Goal: Transaction & Acquisition: Purchase product/service

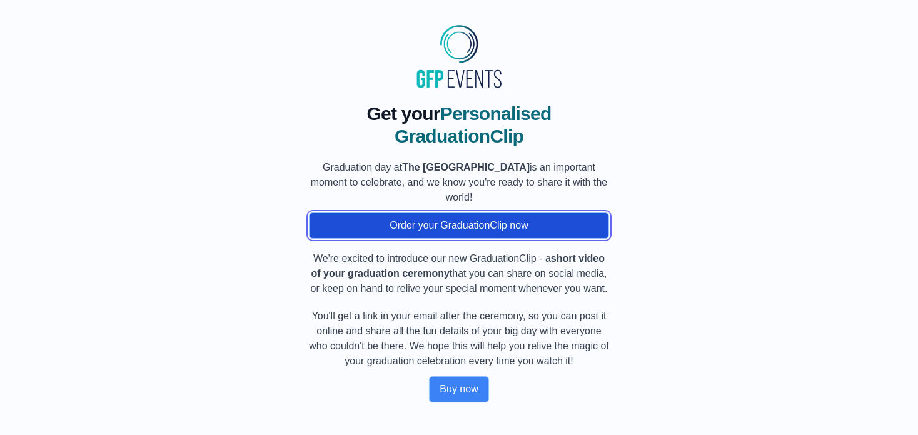
click at [489, 239] on button "Order your GraduationClip now" at bounding box center [459, 226] width 300 height 26
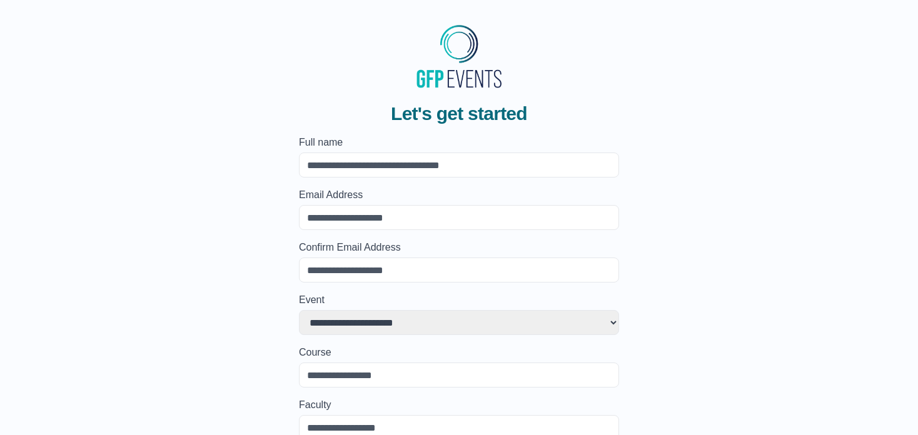
scroll to position [254, 0]
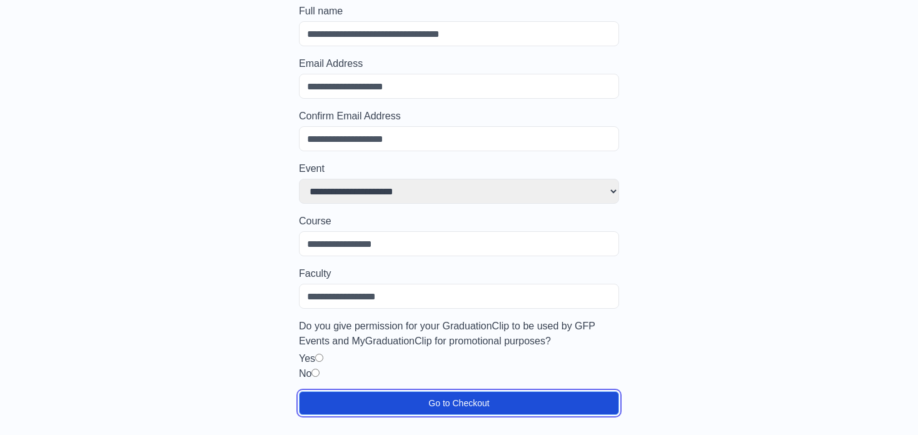
click at [442, 391] on button "Go to Checkout" at bounding box center [459, 403] width 320 height 24
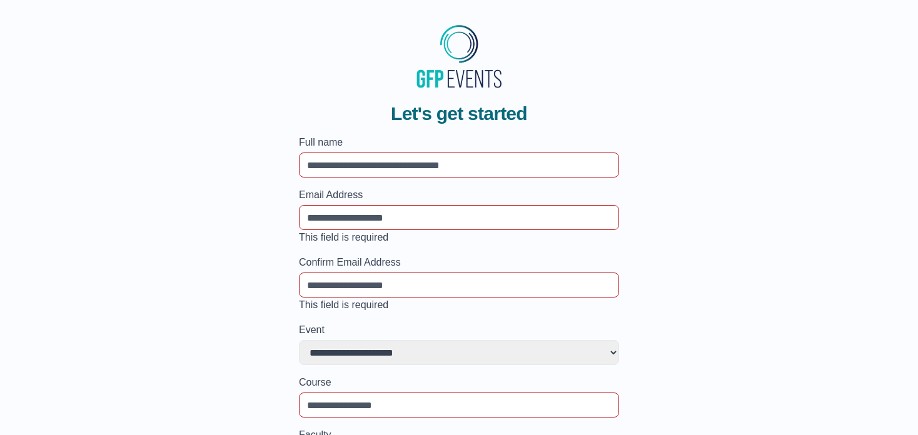
scroll to position [291, 0]
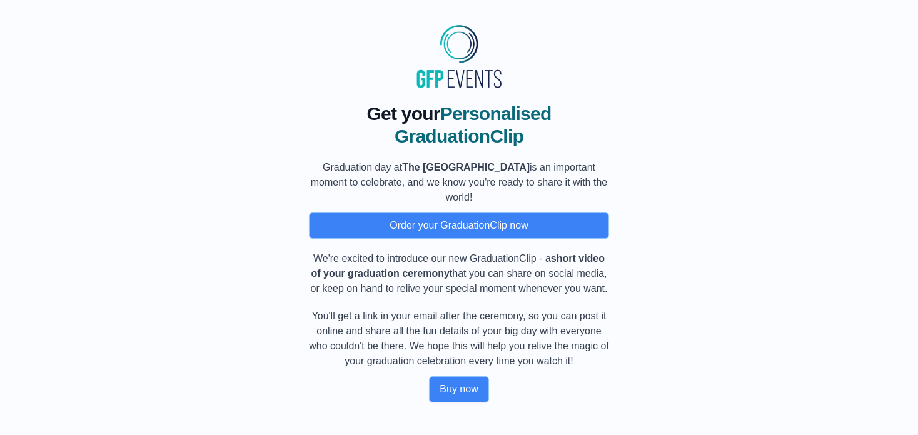
scroll to position [74, 0]
click at [450, 383] on button "Buy now" at bounding box center [458, 389] width 59 height 26
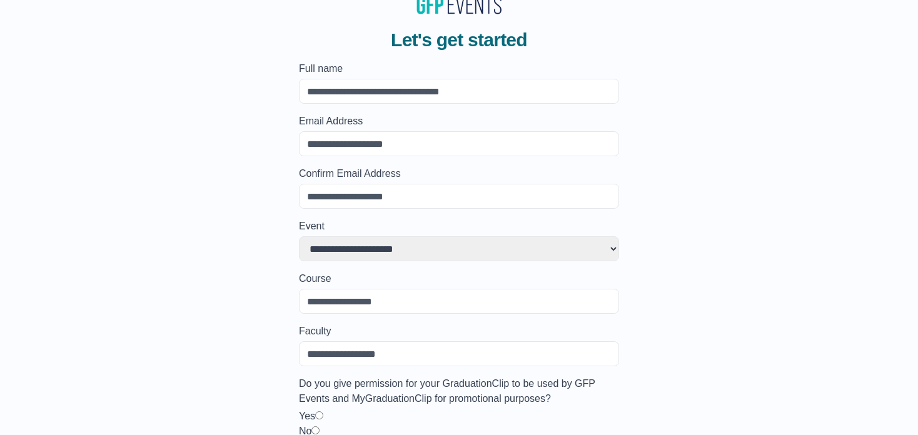
scroll to position [254, 0]
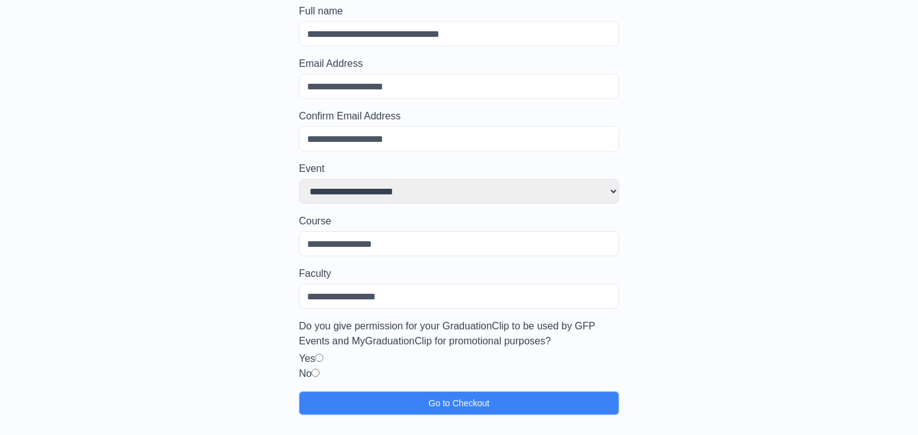
click at [492, 231] on input "Course" at bounding box center [459, 243] width 320 height 25
